Goal: Task Accomplishment & Management: Manage account settings

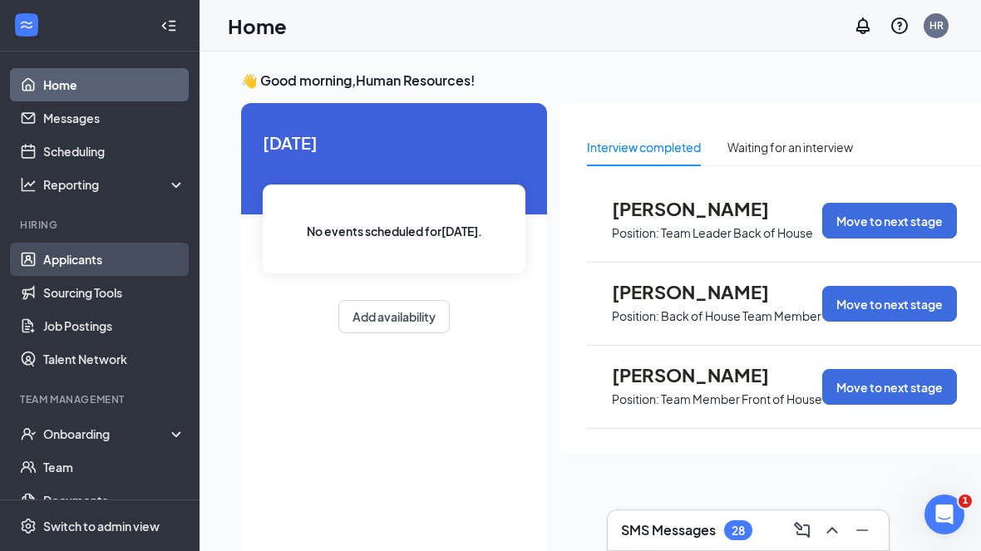
click at [71, 268] on link "Applicants" at bounding box center [114, 259] width 142 height 33
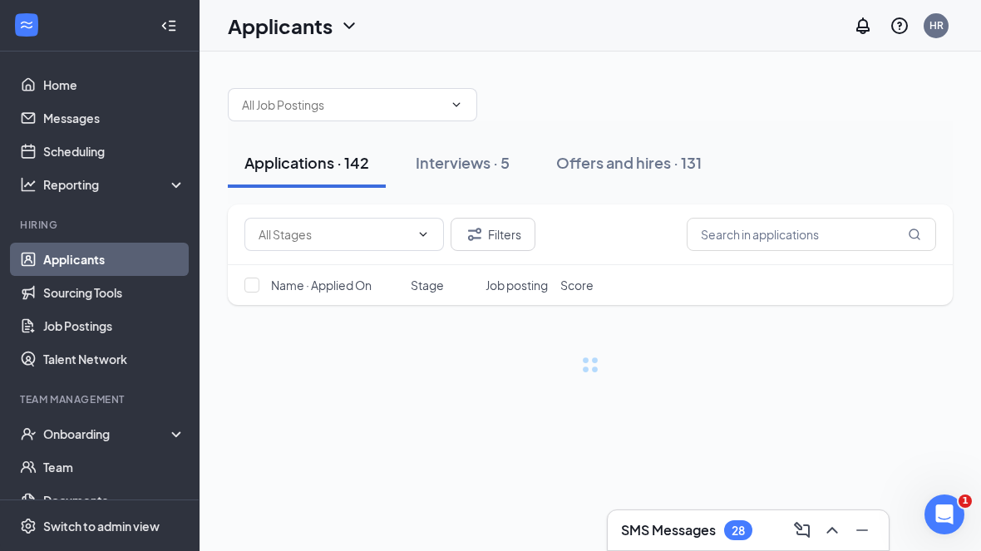
click at [160, 15] on div at bounding box center [168, 25] width 33 height 33
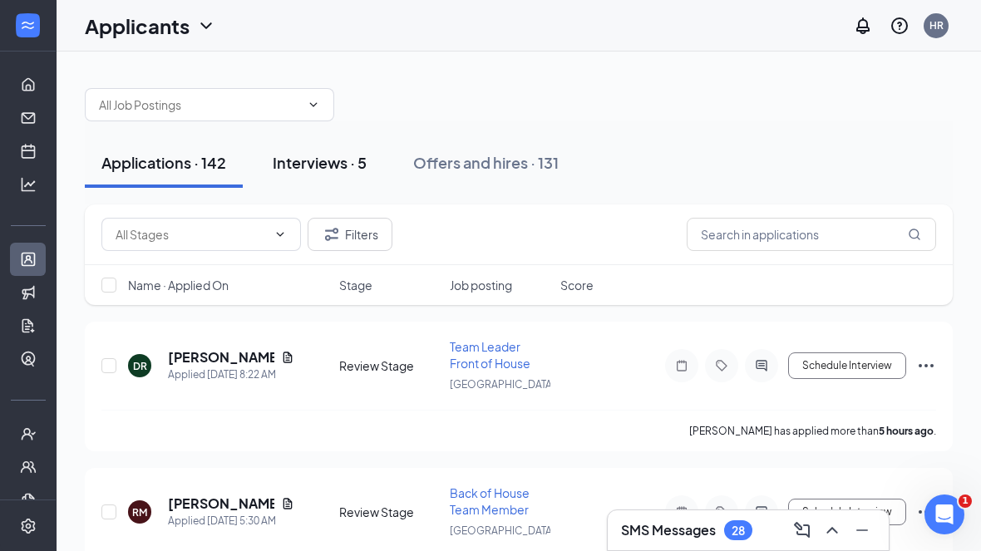
click at [340, 169] on div "Interviews · 5" at bounding box center [320, 162] width 94 height 21
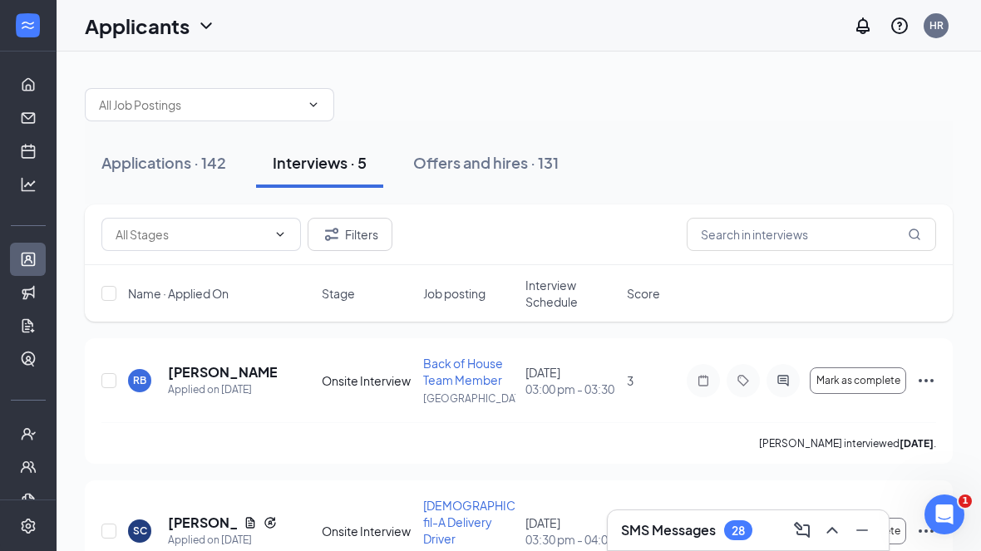
click at [546, 302] on span "Interview Schedule" at bounding box center [570, 293] width 91 height 33
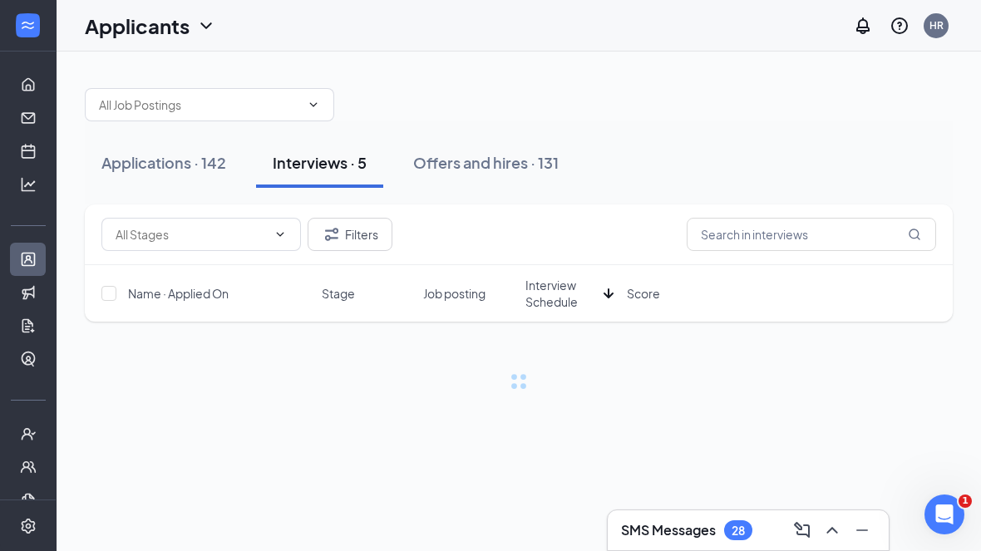
click at [546, 302] on span "Interview Schedule" at bounding box center [560, 293] width 71 height 33
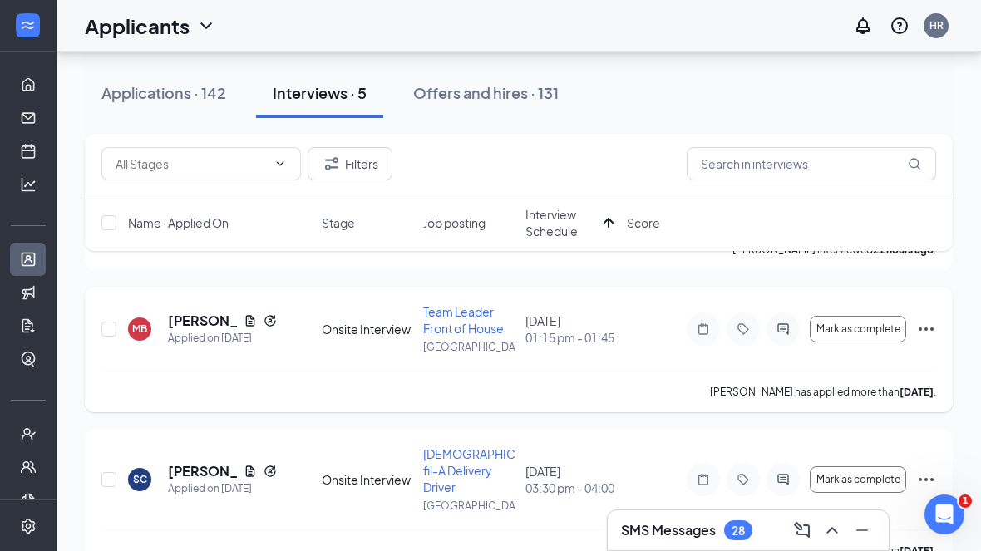
scroll to position [307, 0]
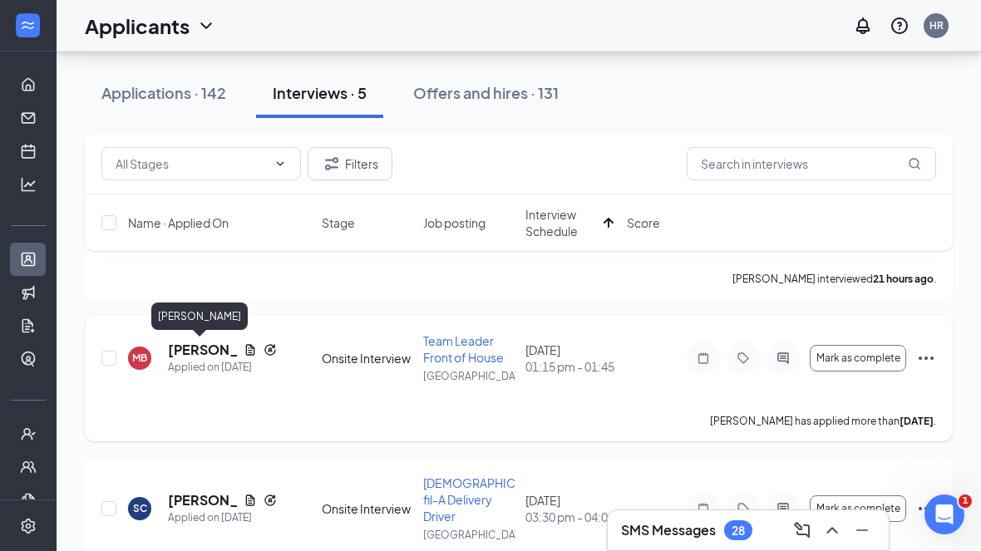
click at [192, 346] on h5 "[PERSON_NAME]" at bounding box center [202, 350] width 69 height 18
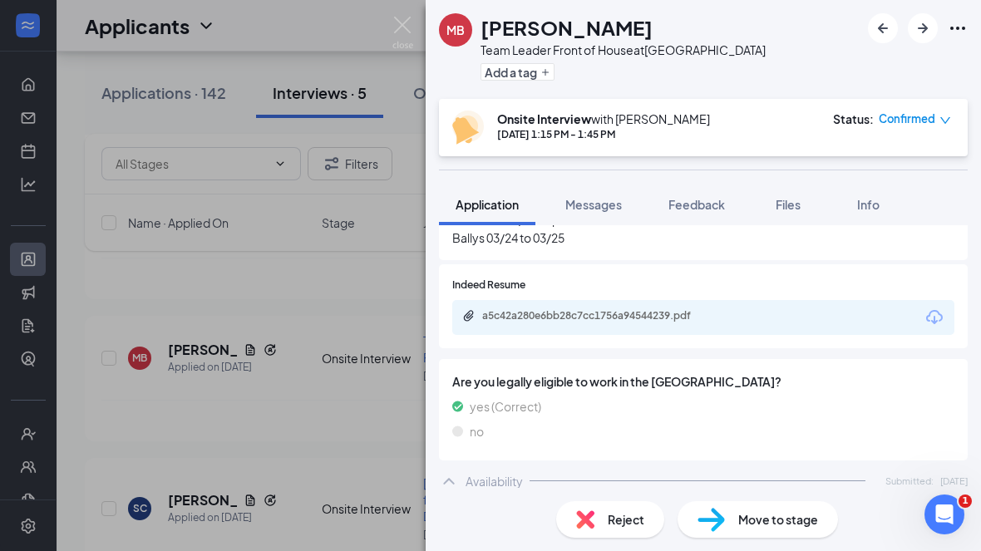
scroll to position [898, 0]
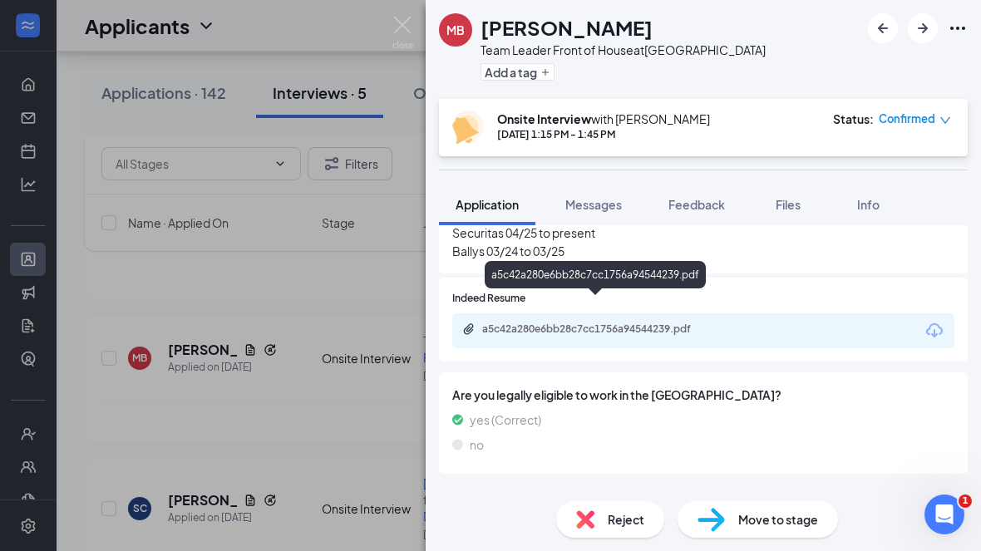
click at [609, 322] on div "a5c42a280e6bb28c7cc1756a94544239.pdf" at bounding box center [598, 328] width 233 height 13
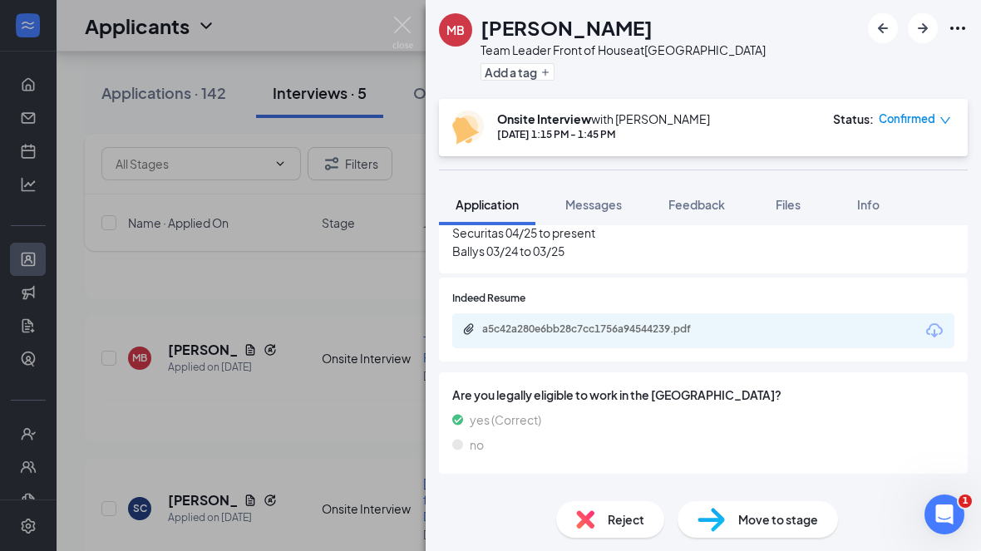
click at [301, 356] on div "MB [PERSON_NAME] Team Leader Front of House at [GEOGRAPHIC_DATA] Add a tag Onsi…" at bounding box center [490, 275] width 981 height 551
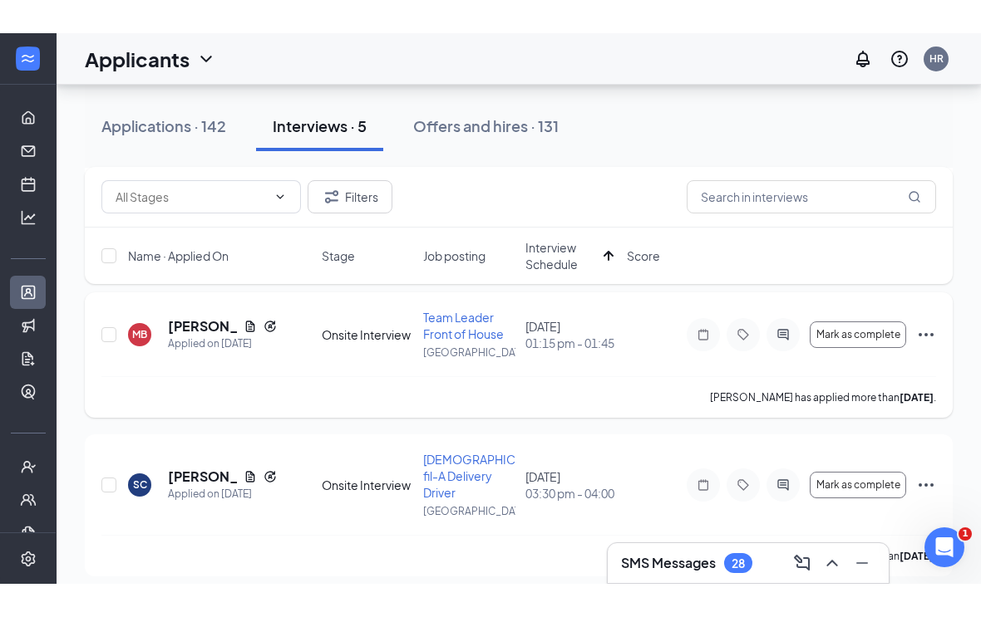
scroll to position [297, 0]
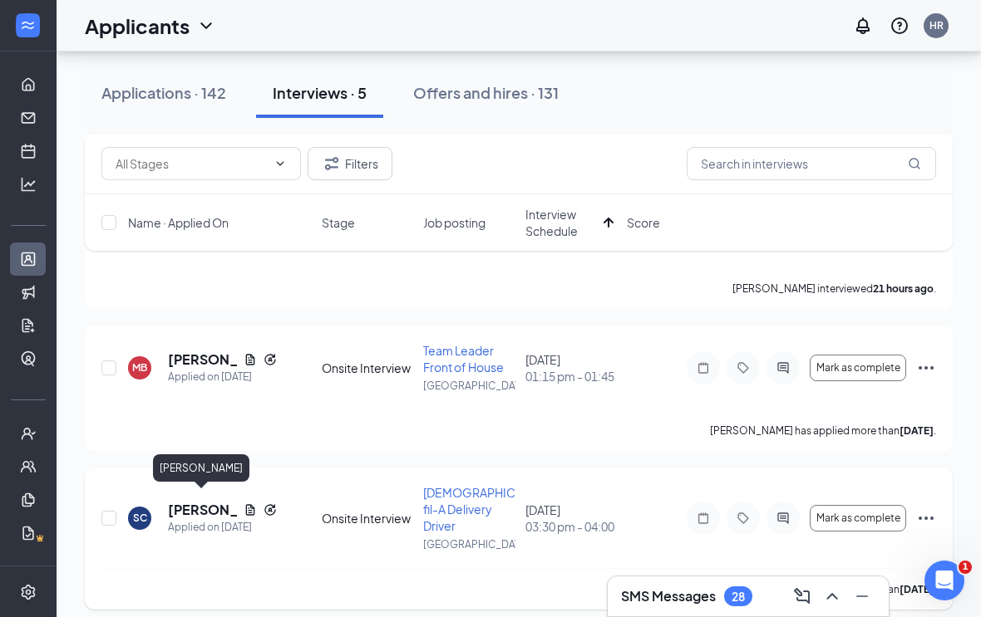
click at [191, 505] on h5 "[PERSON_NAME]" at bounding box center [202, 510] width 69 height 18
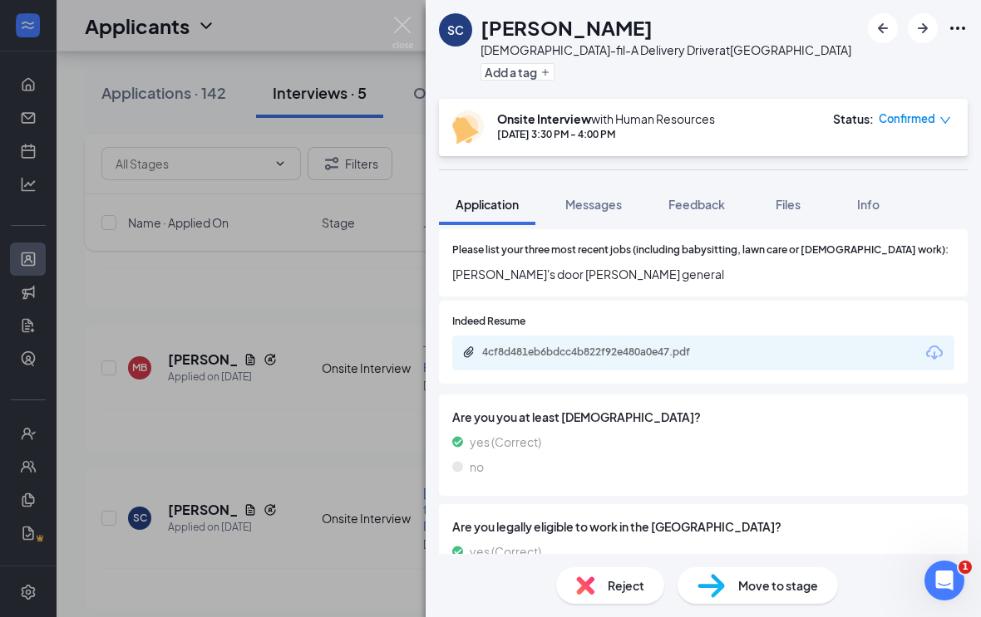
scroll to position [679, 0]
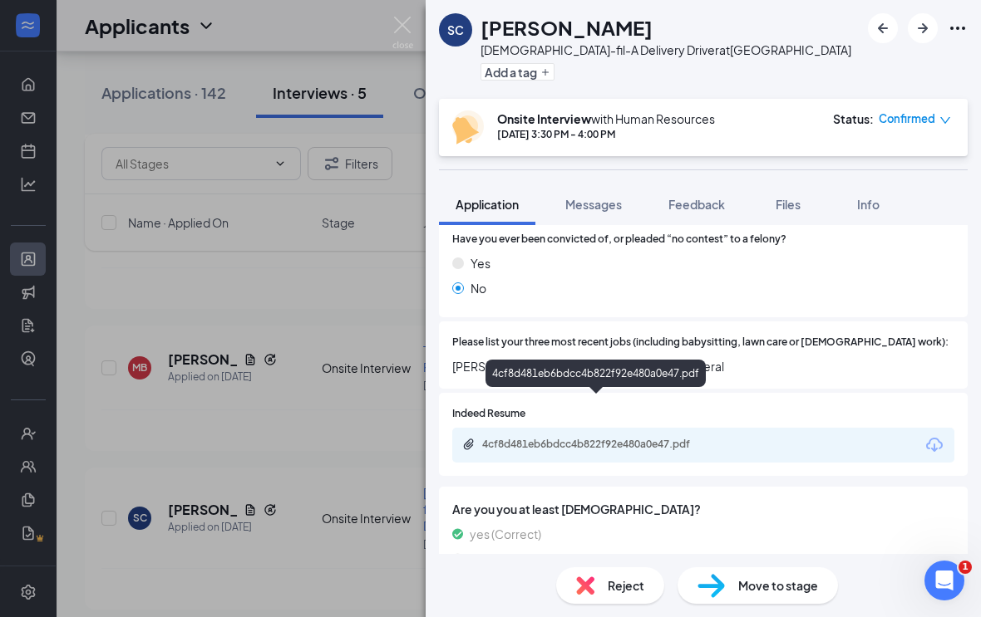
click at [670, 438] on div "4cf8d481eb6bdcc4b822f92e480a0e47.pdf" at bounding box center [598, 444] width 233 height 13
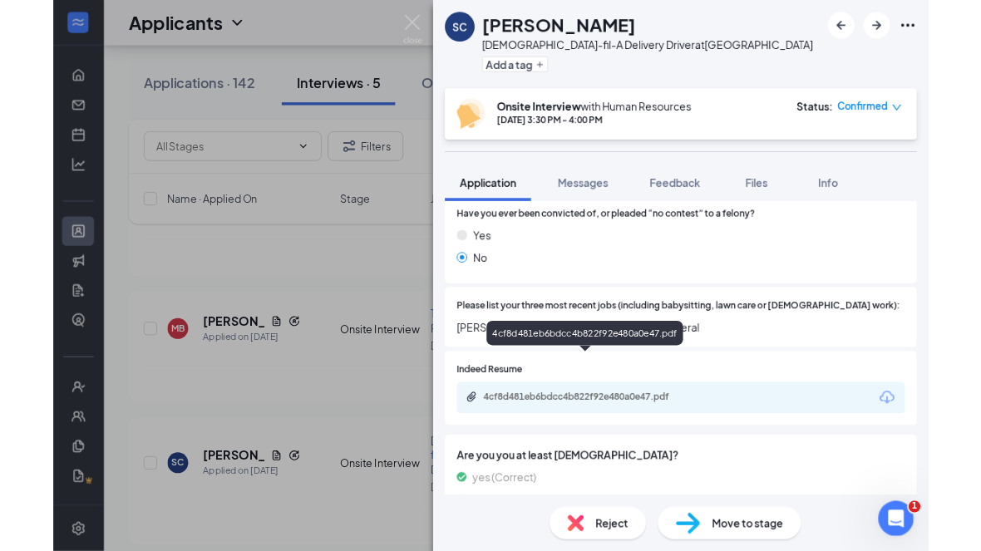
scroll to position [363, 0]
